Goal: Check status: Check status

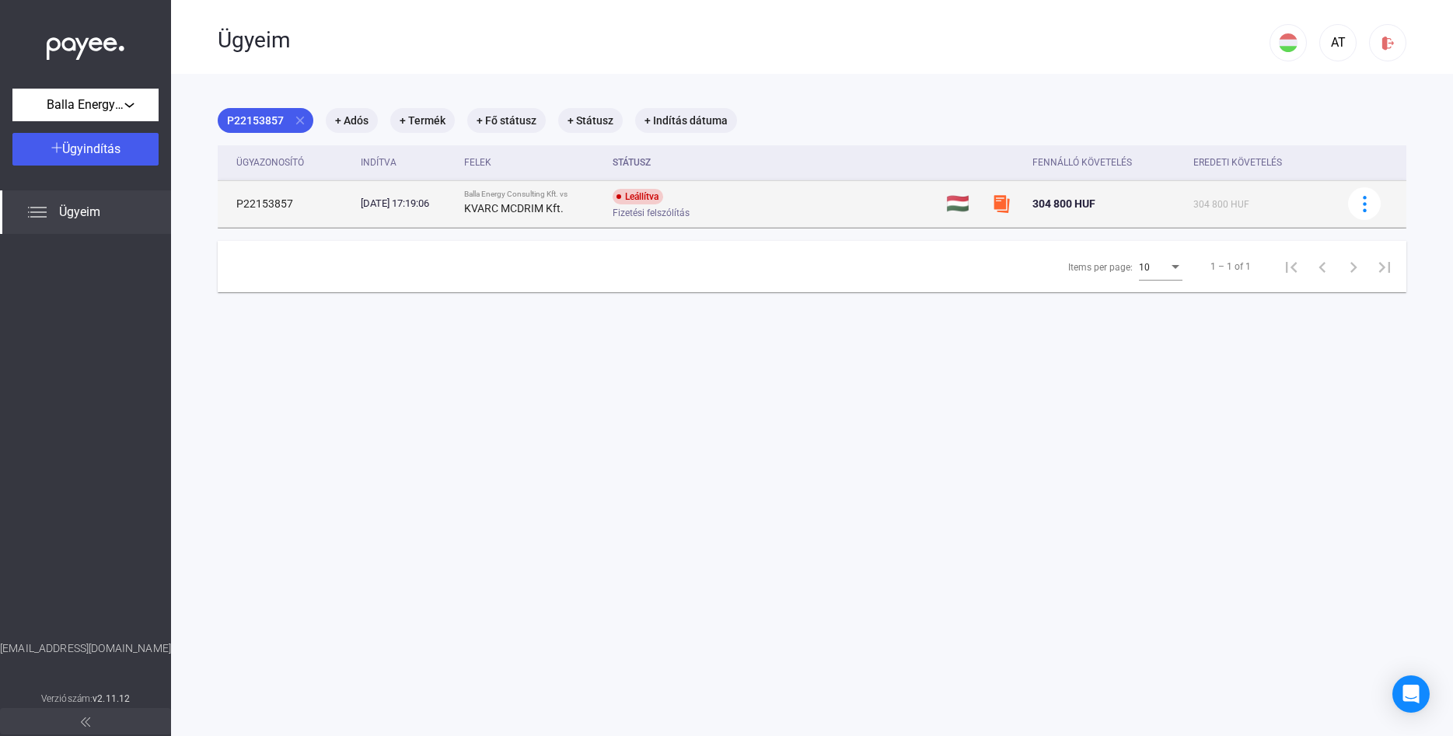
click at [291, 204] on td "P22153857" at bounding box center [286, 203] width 137 height 47
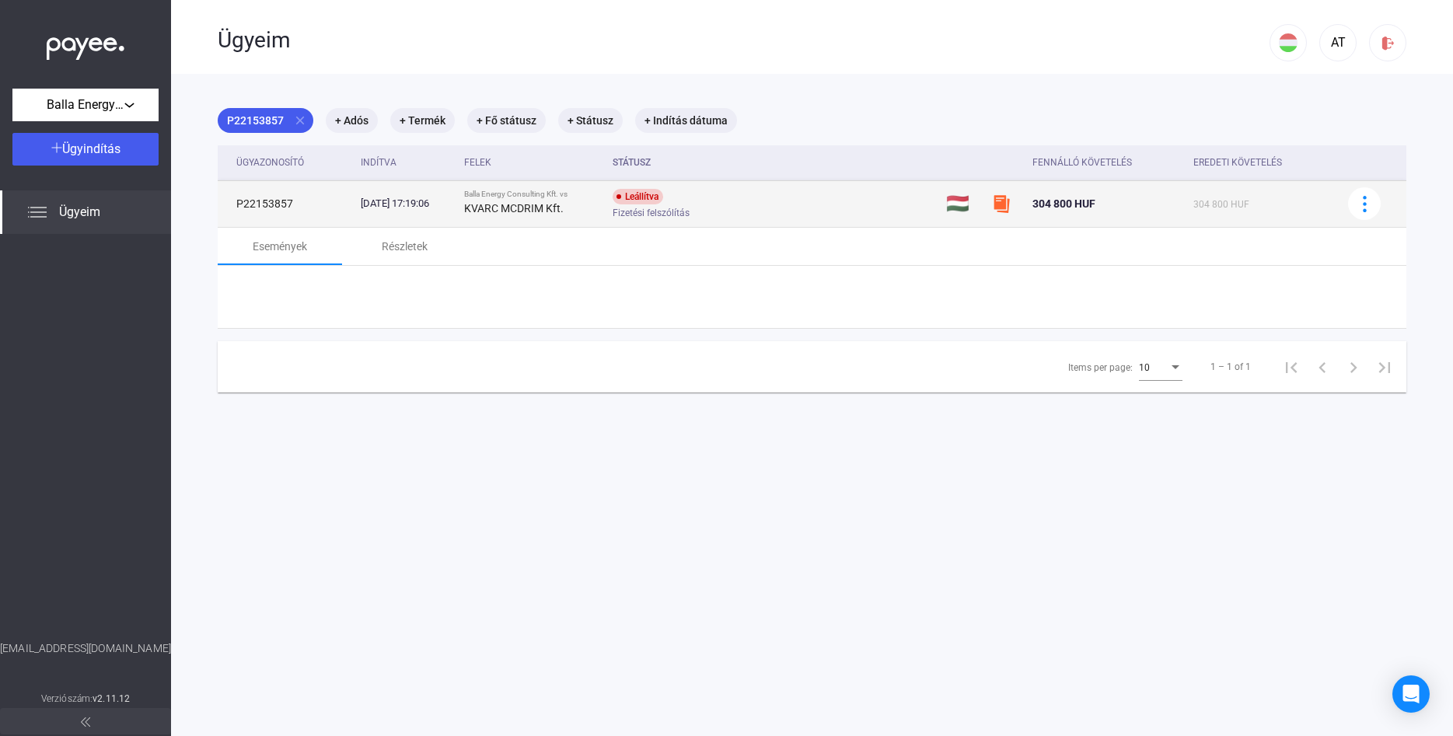
click at [291, 204] on td "P22153857" at bounding box center [286, 203] width 137 height 47
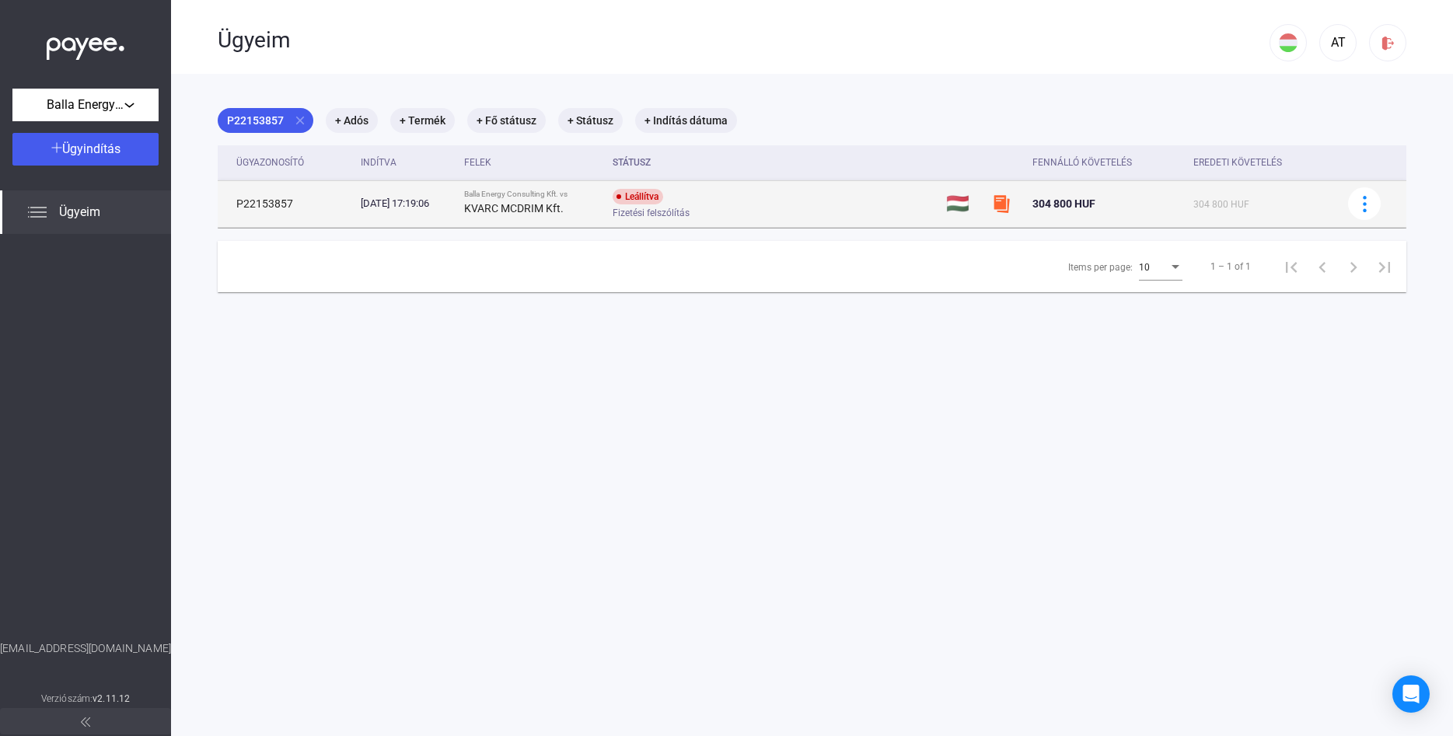
copy td "P22153857"
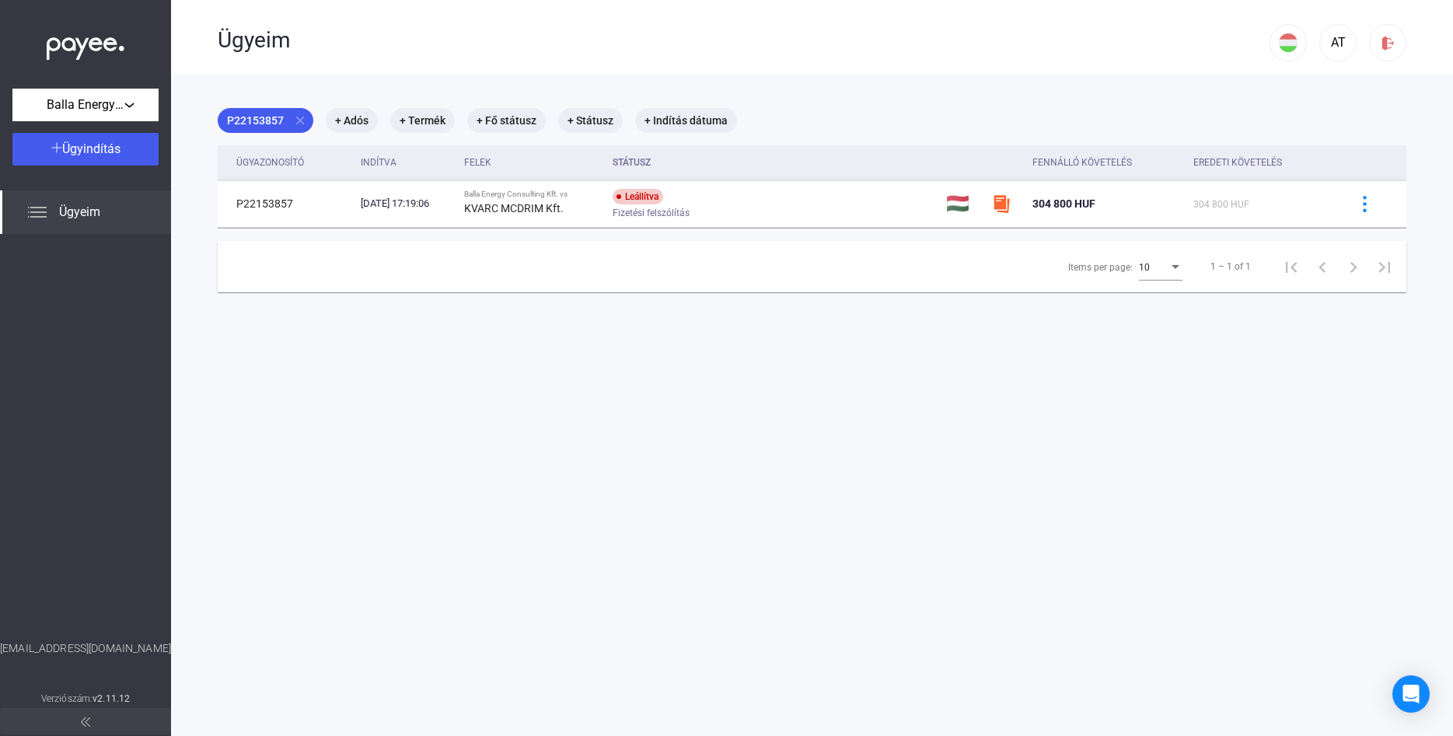
click at [92, 651] on div "[EMAIL_ADDRESS][DOMAIN_NAME]" at bounding box center [85, 665] width 171 height 49
drag, startPoint x: 44, startPoint y: 648, endPoint x: 142, endPoint y: 650, distance: 98.0
click at [142, 650] on div "[EMAIL_ADDRESS][DOMAIN_NAME]" at bounding box center [85, 665] width 171 height 49
copy div "[EMAIL_ADDRESS][DOMAIN_NAME]"
drag, startPoint x: 289, startPoint y: 204, endPoint x: 203, endPoint y: 202, distance: 86.3
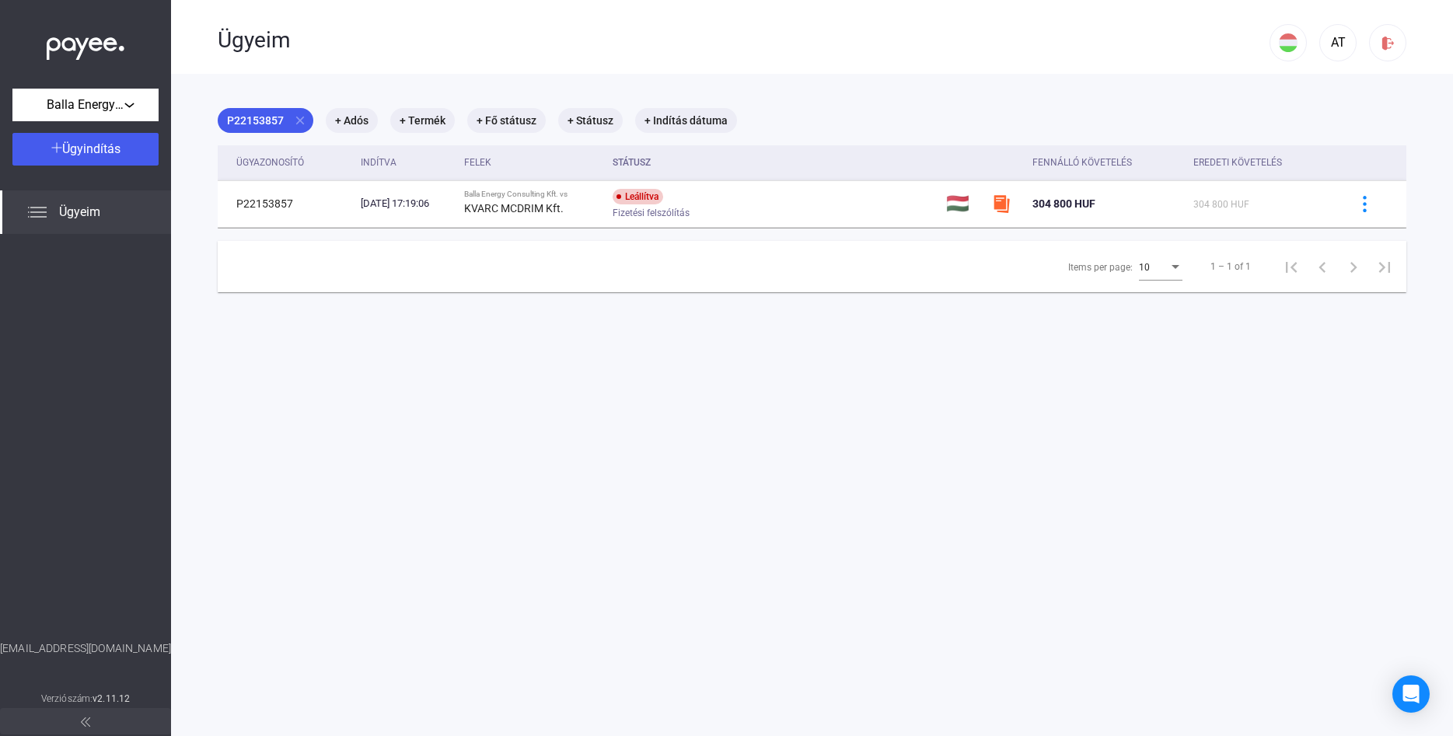
click at [218, 202] on payee-cases-table "Ügyazonosító Indítva Felek Státusz Fennálló követelés Eredeti követelés P221538…" at bounding box center [812, 186] width 1189 height 83
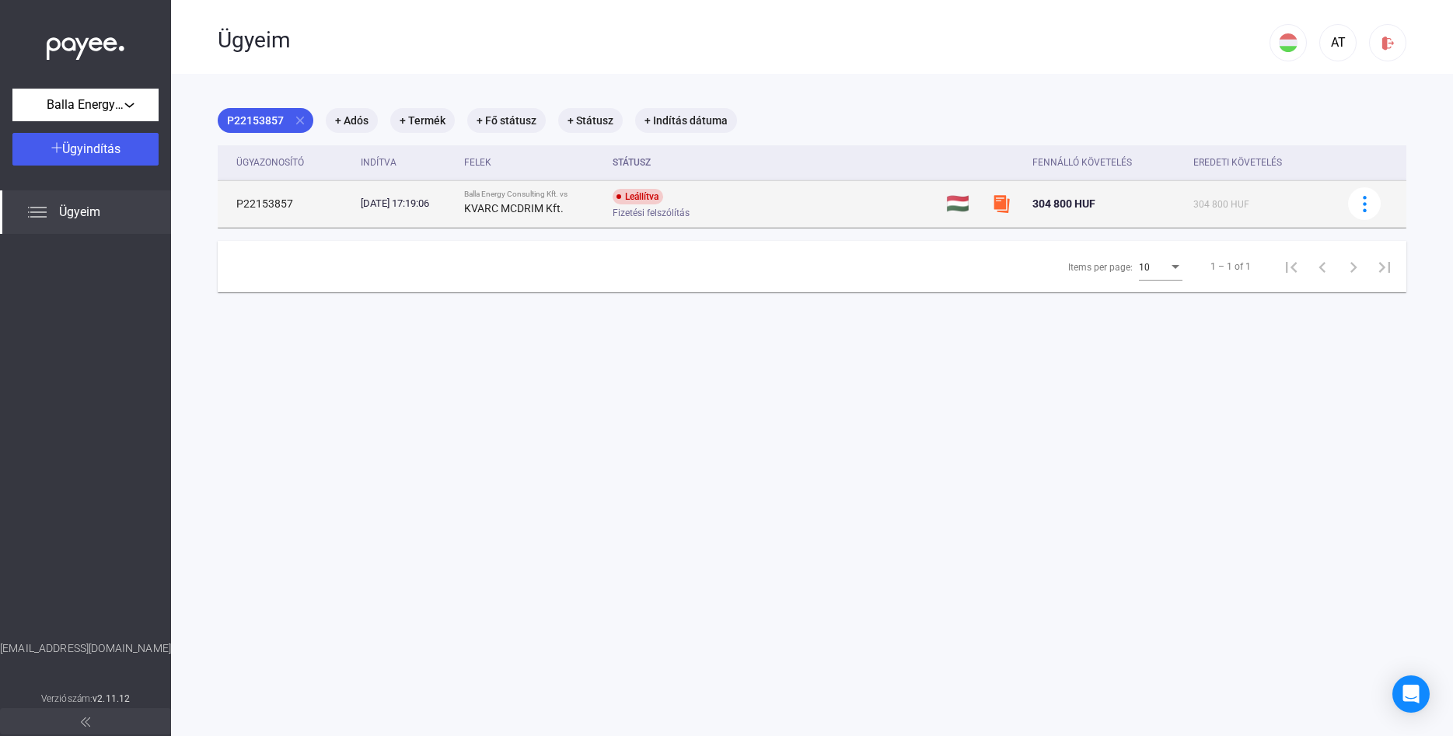
copy td "P22153857"
click at [690, 205] on span "Fizetési felszólítás" at bounding box center [651, 213] width 77 height 19
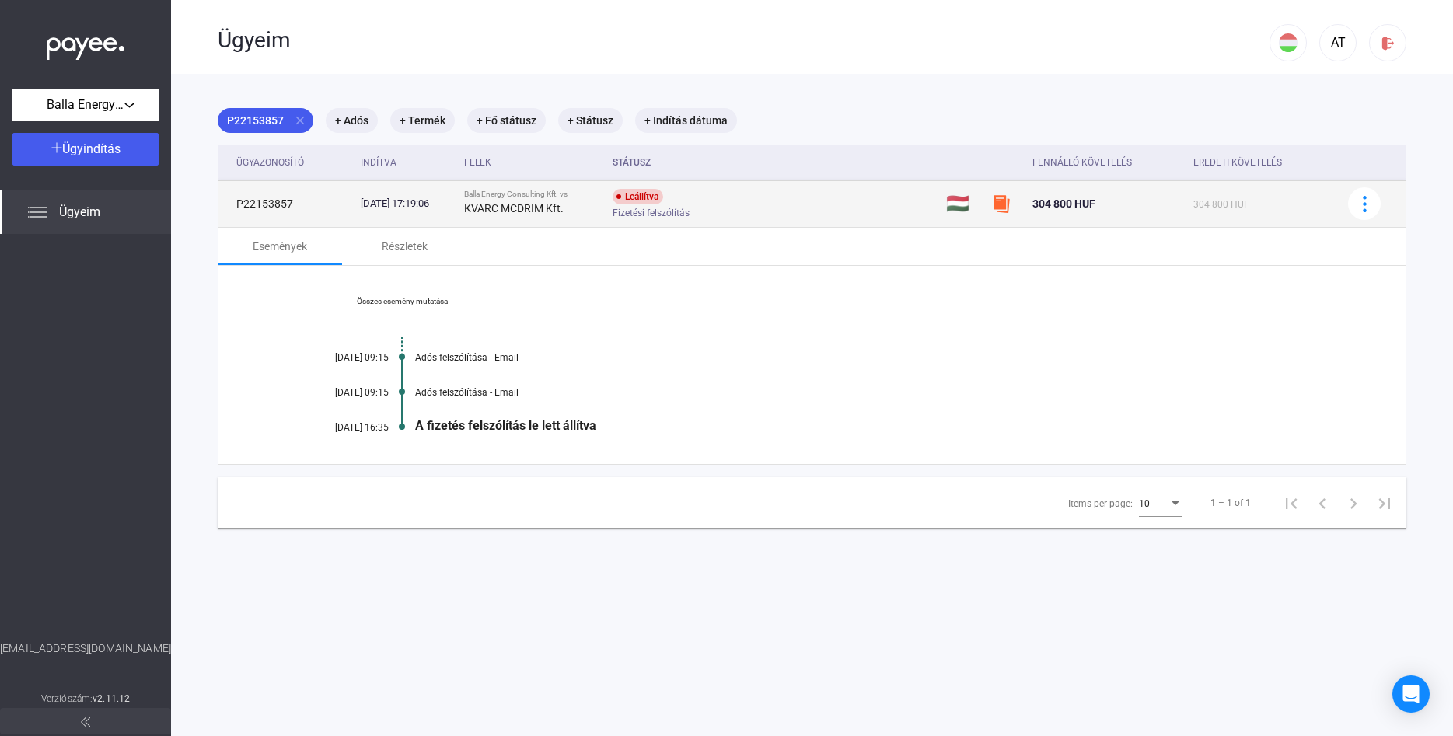
click at [690, 215] on span "Fizetési felszólítás" at bounding box center [651, 213] width 77 height 19
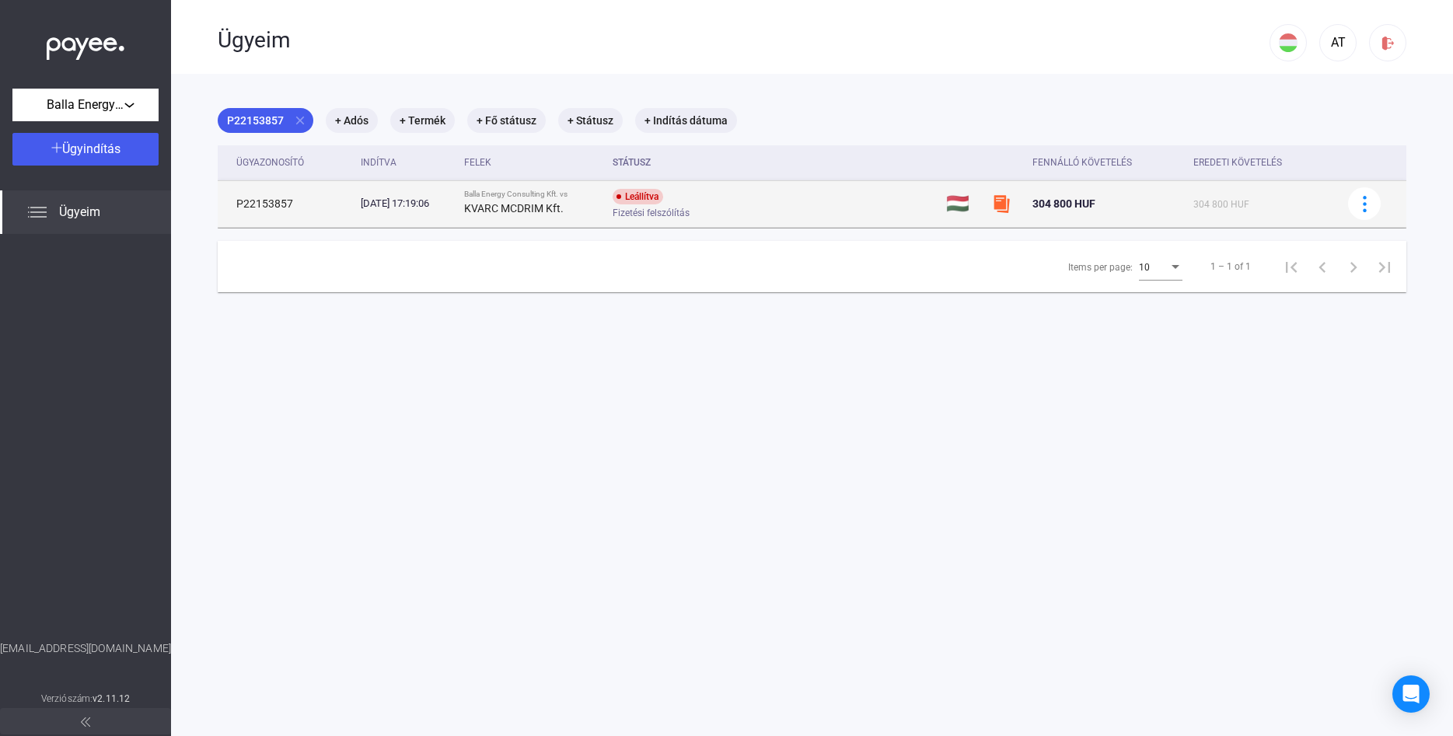
click at [690, 215] on span "Fizetési felszólítás" at bounding box center [651, 213] width 77 height 19
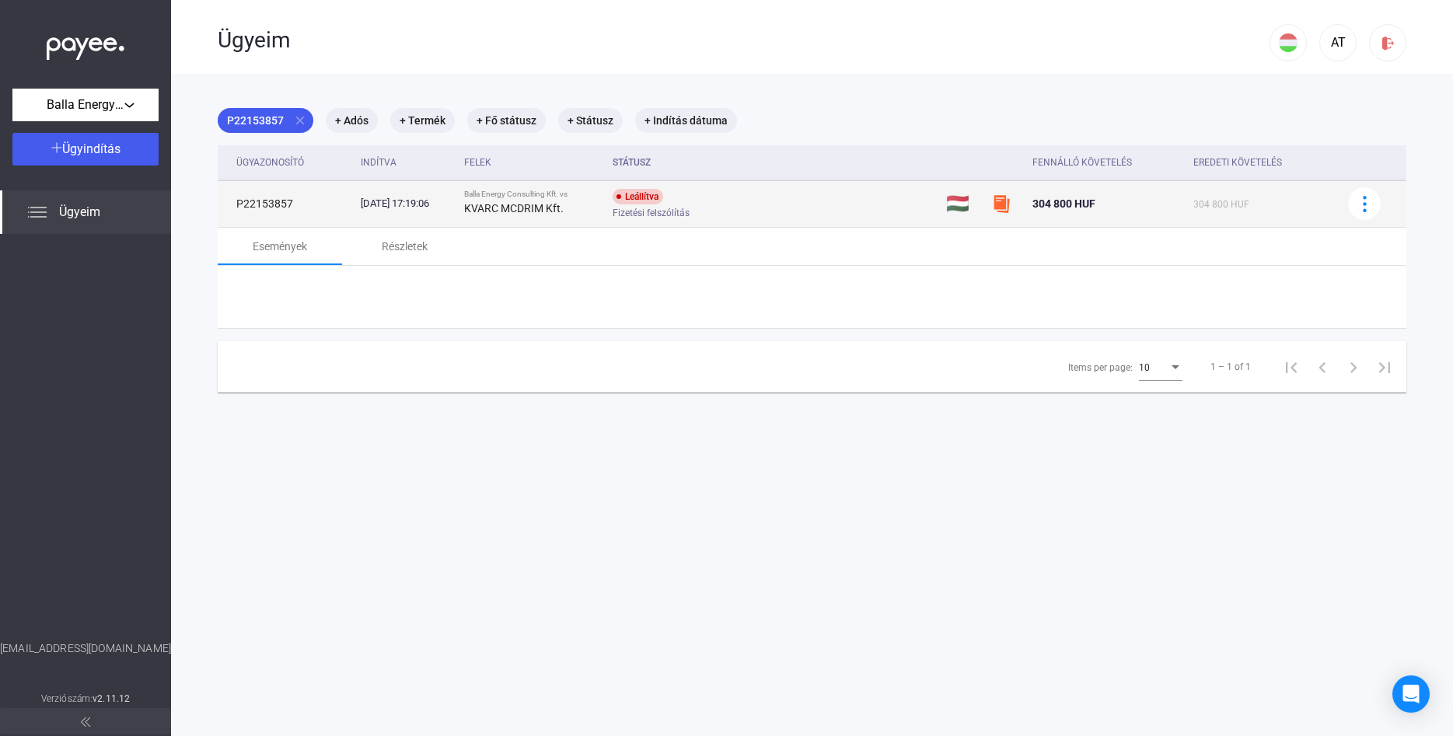
click at [690, 215] on span "Fizetési felszólítás" at bounding box center [651, 213] width 77 height 19
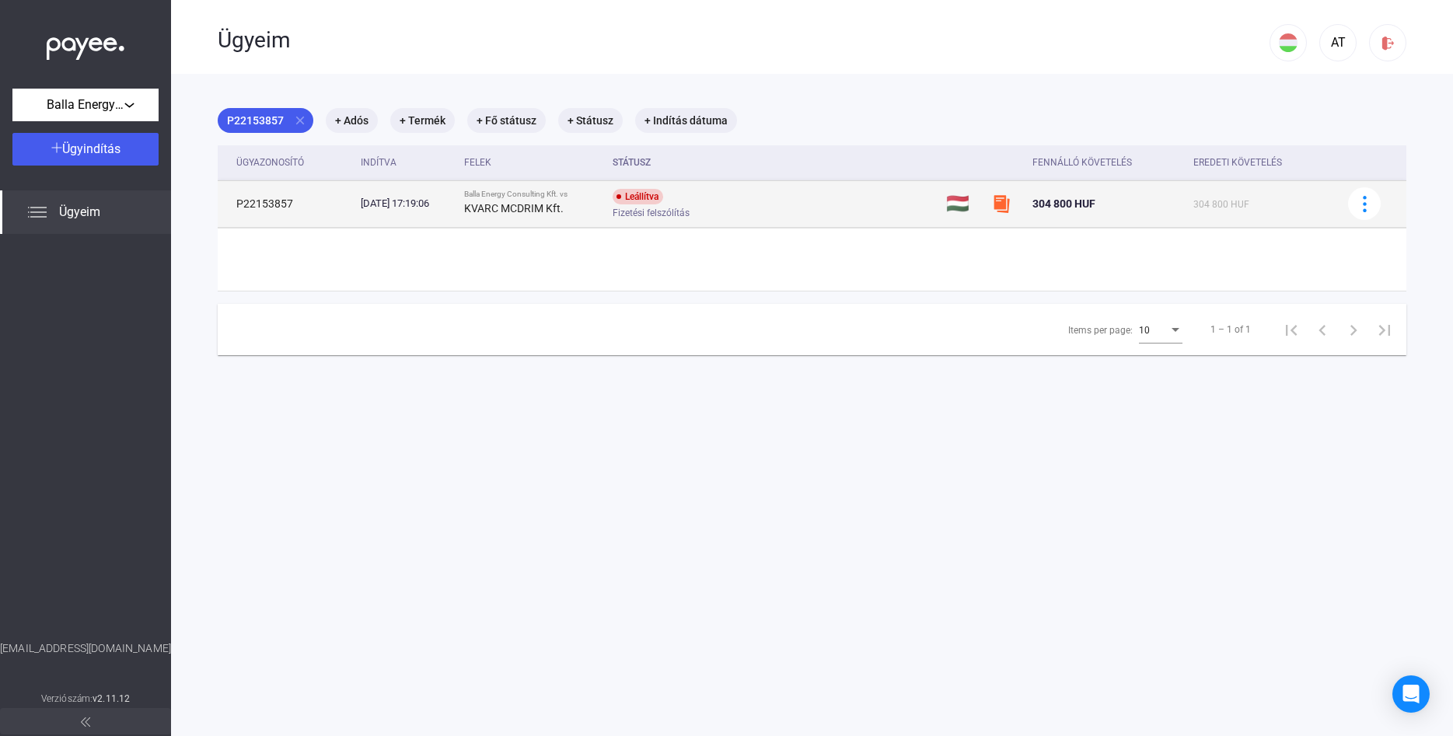
click at [690, 215] on span "Fizetési felszólítás" at bounding box center [651, 213] width 77 height 19
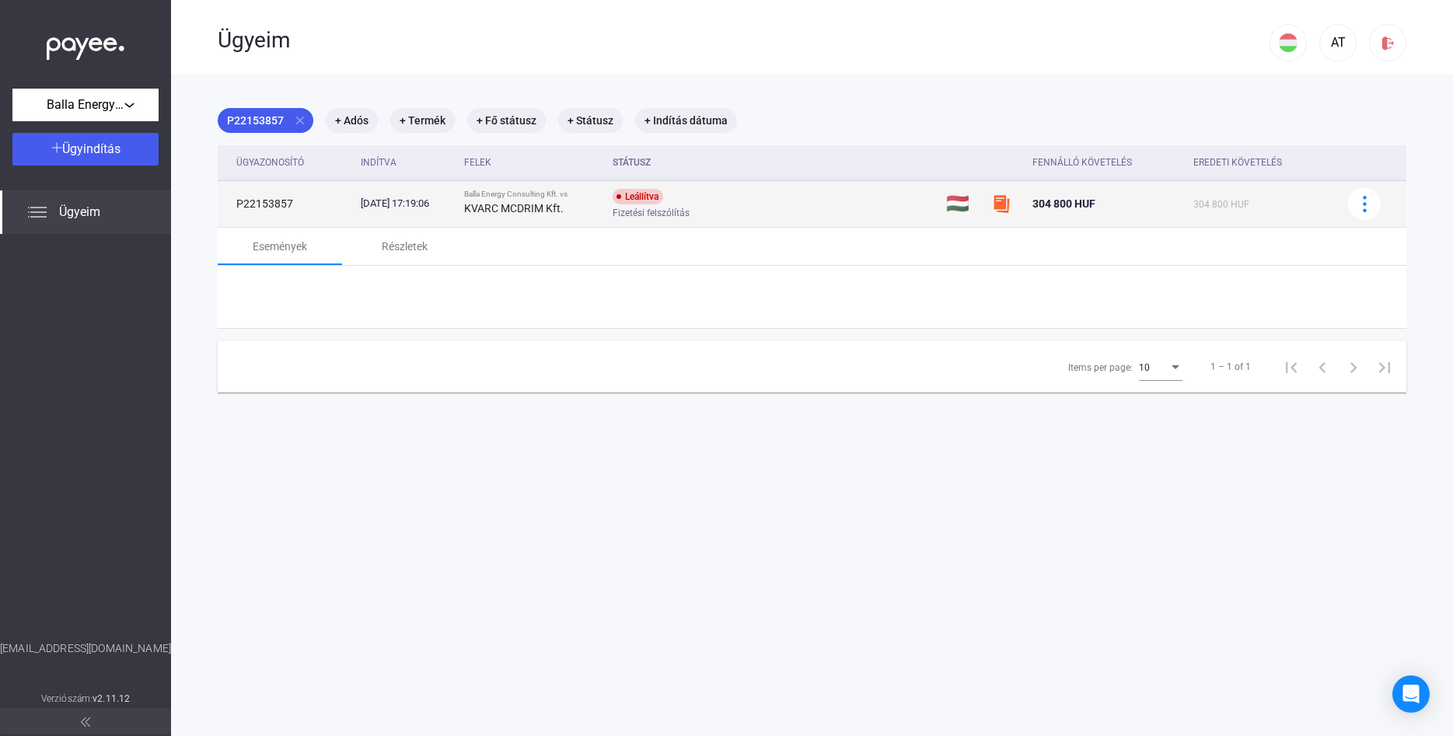
click at [690, 215] on span "Fizetési felszólítás" at bounding box center [651, 213] width 77 height 19
